Goal: Navigation & Orientation: Find specific page/section

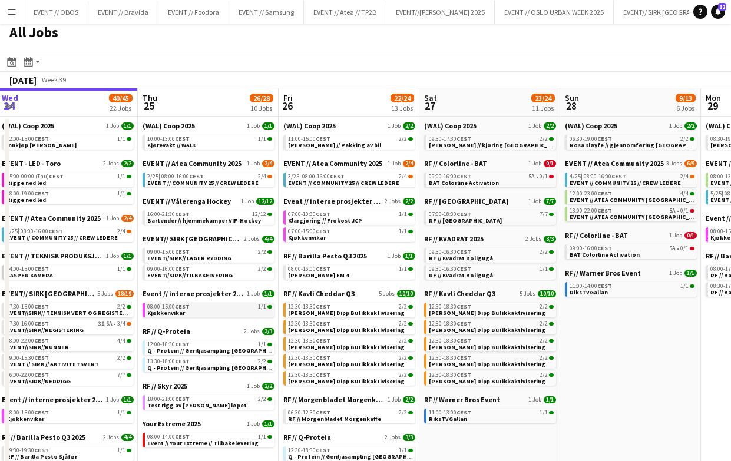
scroll to position [0, 443]
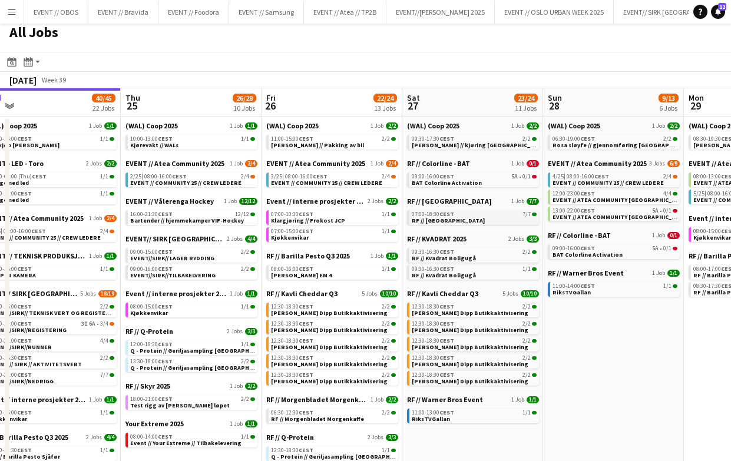
click at [422, 213] on span "07:00-18:30 CEST" at bounding box center [433, 215] width 42 height 6
click at [433, 413] on span "11:00-13:00 CEST" at bounding box center [433, 413] width 42 height 6
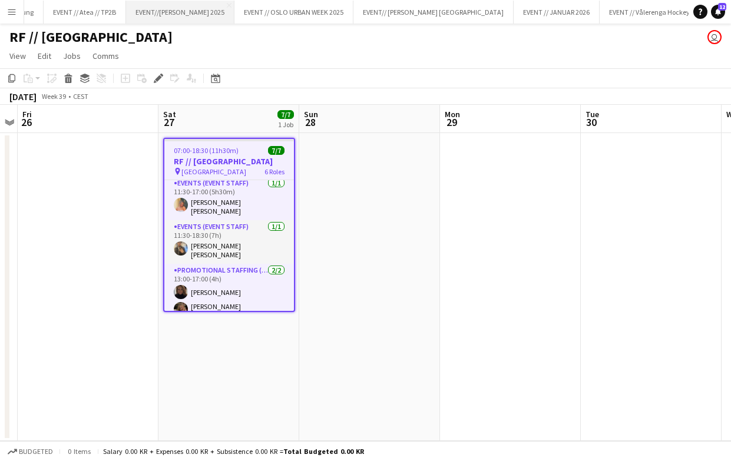
scroll to position [127, 0]
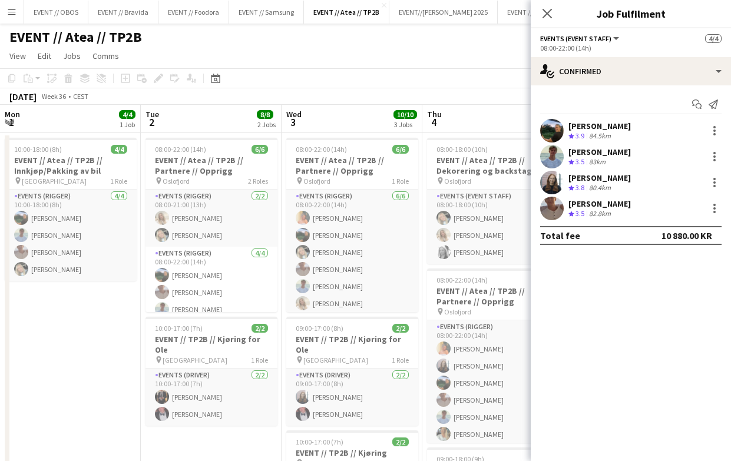
scroll to position [0, 319]
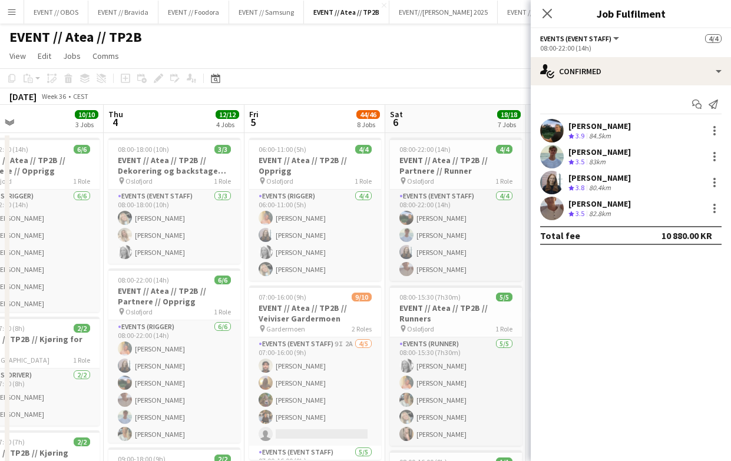
click at [249, 29] on div "EVENT // Atea // TP2B user" at bounding box center [365, 35] width 731 height 22
